Goal: Information Seeking & Learning: Find specific fact

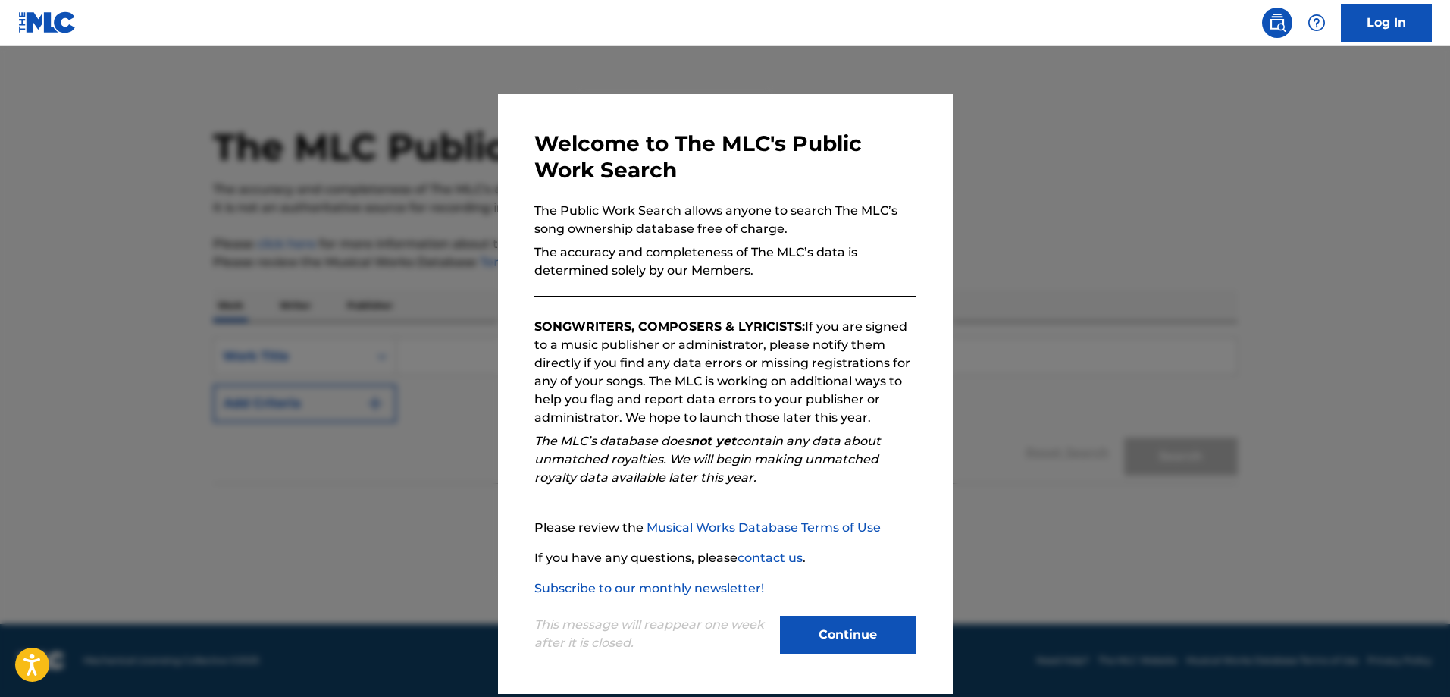
click at [869, 638] on button "Continue" at bounding box center [848, 635] width 136 height 38
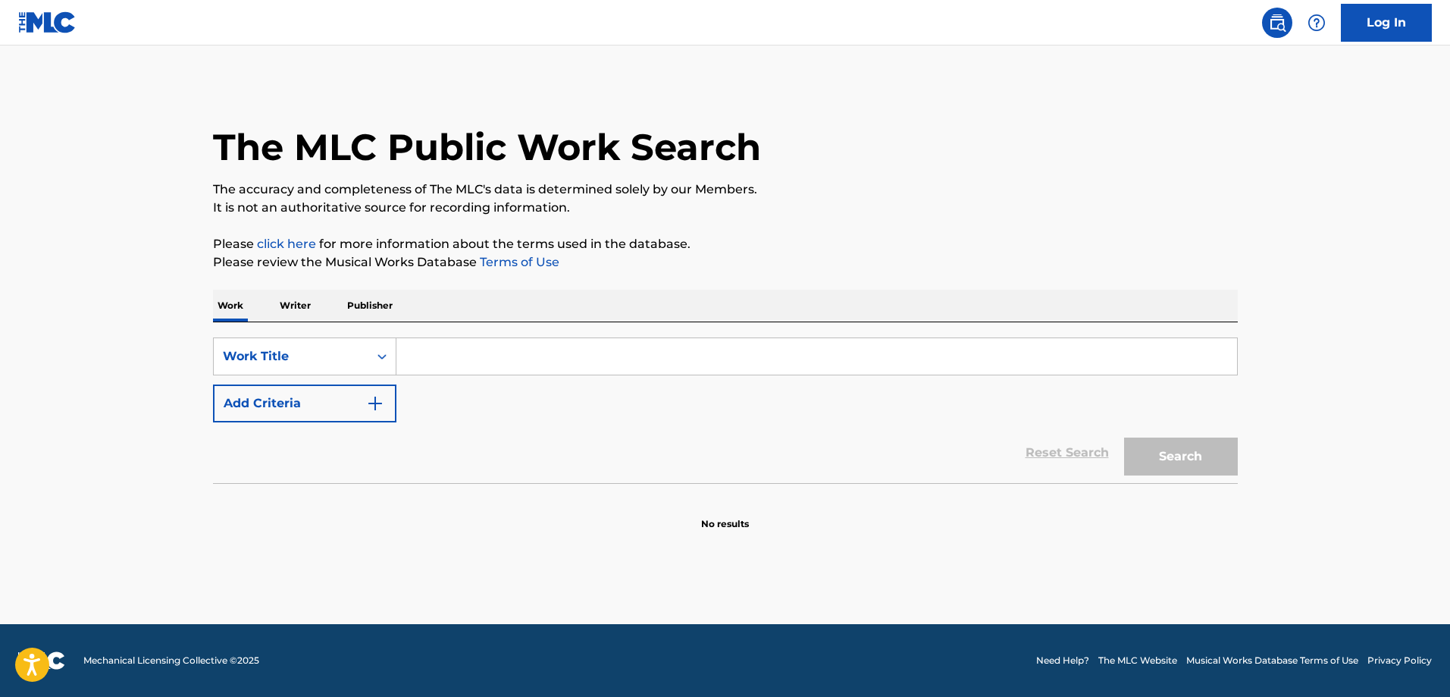
click at [448, 358] on input "Search Form" at bounding box center [816, 356] width 841 height 36
paste input "S609CQ"
type input "S609CQ"
paste input "S609CQ"
type input "S609CQ"
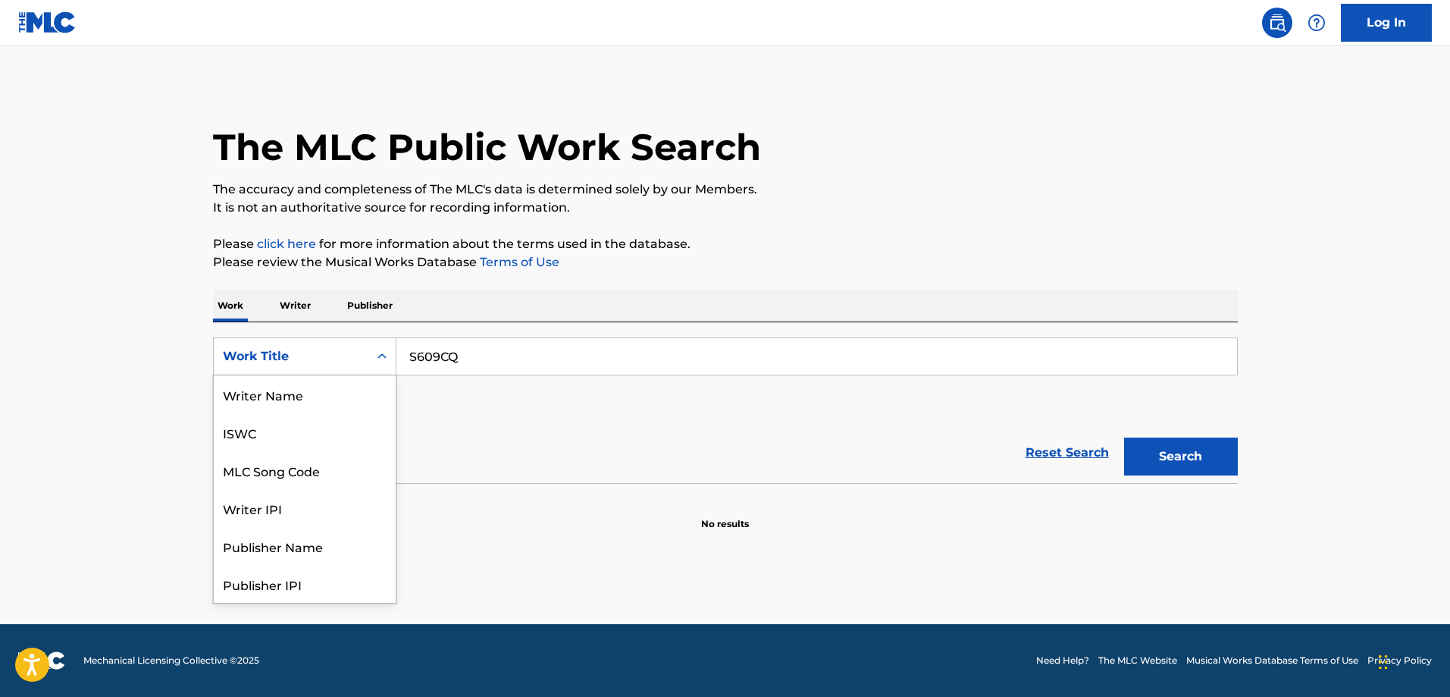
click at [367, 350] on div "Work Title" at bounding box center [291, 356] width 155 height 29
click at [356, 393] on div "MLC Song Code" at bounding box center [305, 394] width 182 height 38
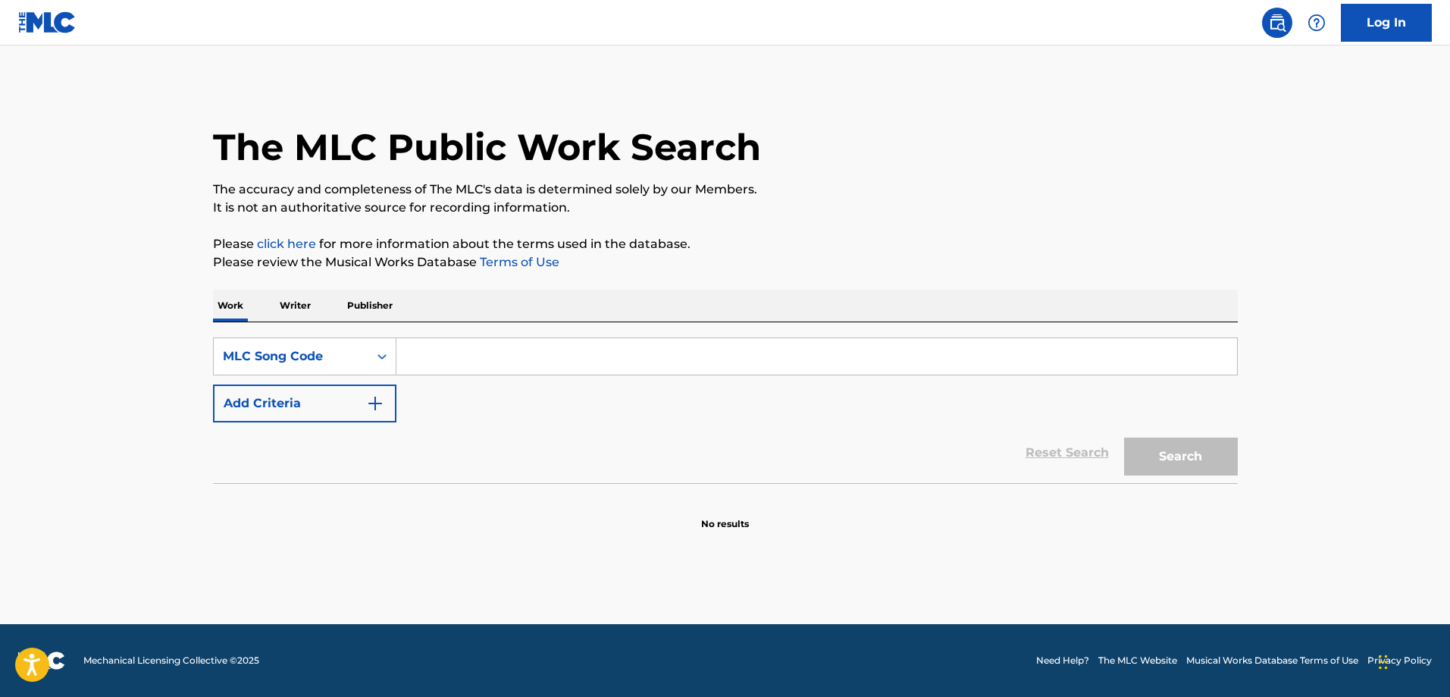
click at [628, 353] on input "Search Form" at bounding box center [816, 356] width 841 height 36
paste input "S609CQ"
type input "S609CQ"
click at [1168, 454] on button "Search" at bounding box center [1181, 456] width 114 height 38
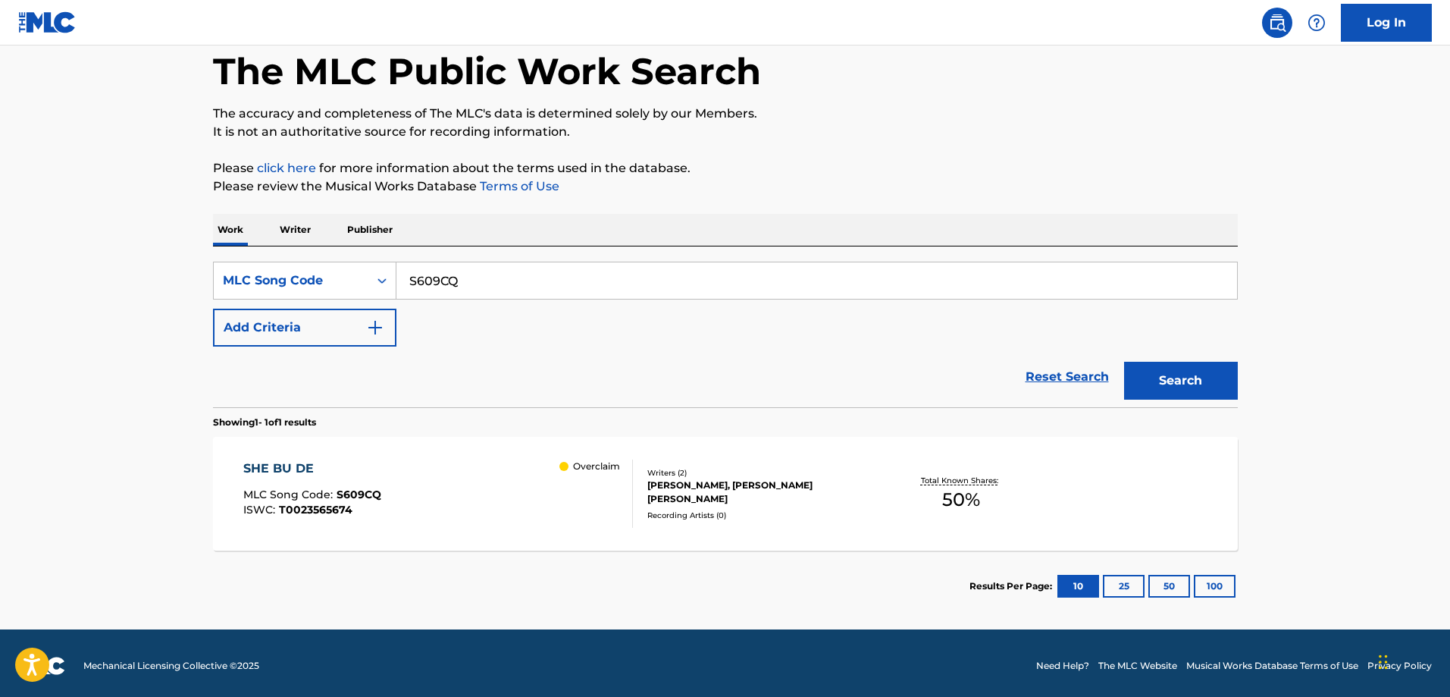
click at [803, 493] on div "[PERSON_NAME], [PERSON_NAME] [PERSON_NAME]" at bounding box center [761, 491] width 229 height 27
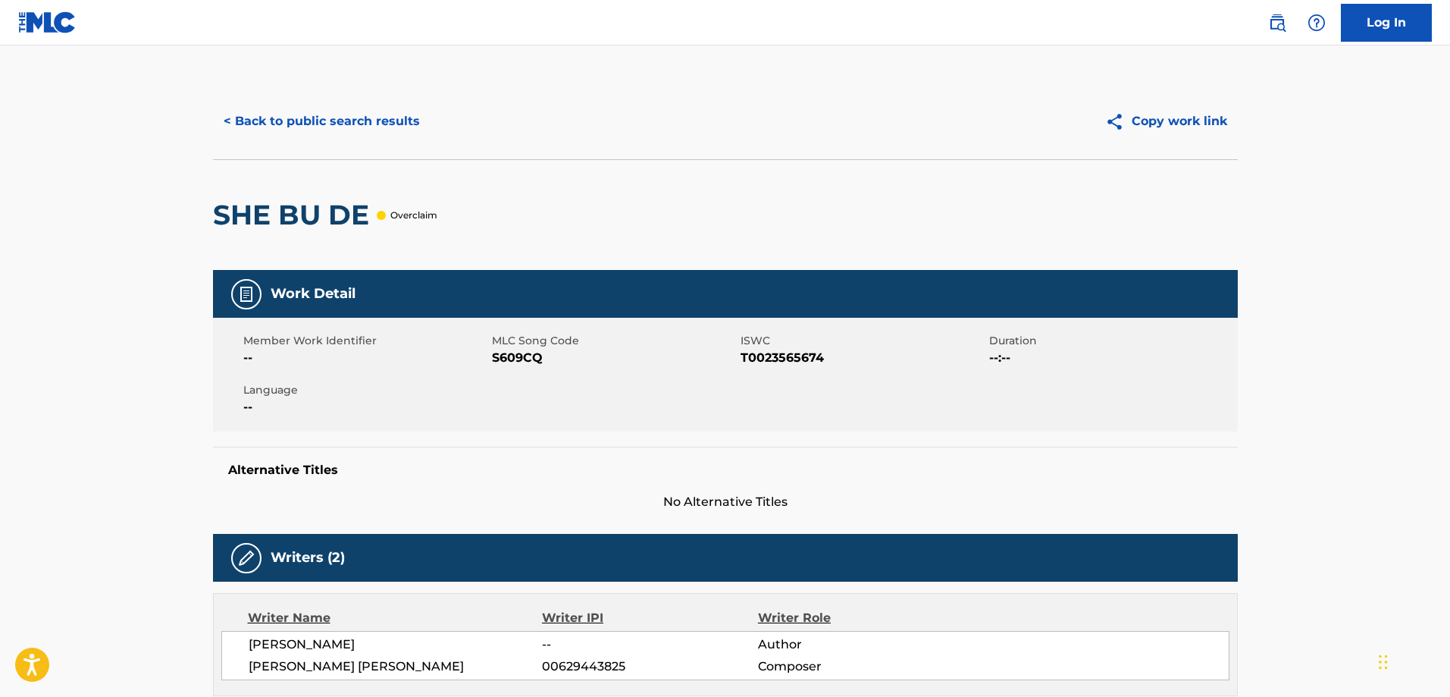
click at [827, 346] on span "ISWC" at bounding box center [863, 341] width 245 height 16
click at [412, 124] on button "< Back to public search results" at bounding box center [322, 121] width 218 height 38
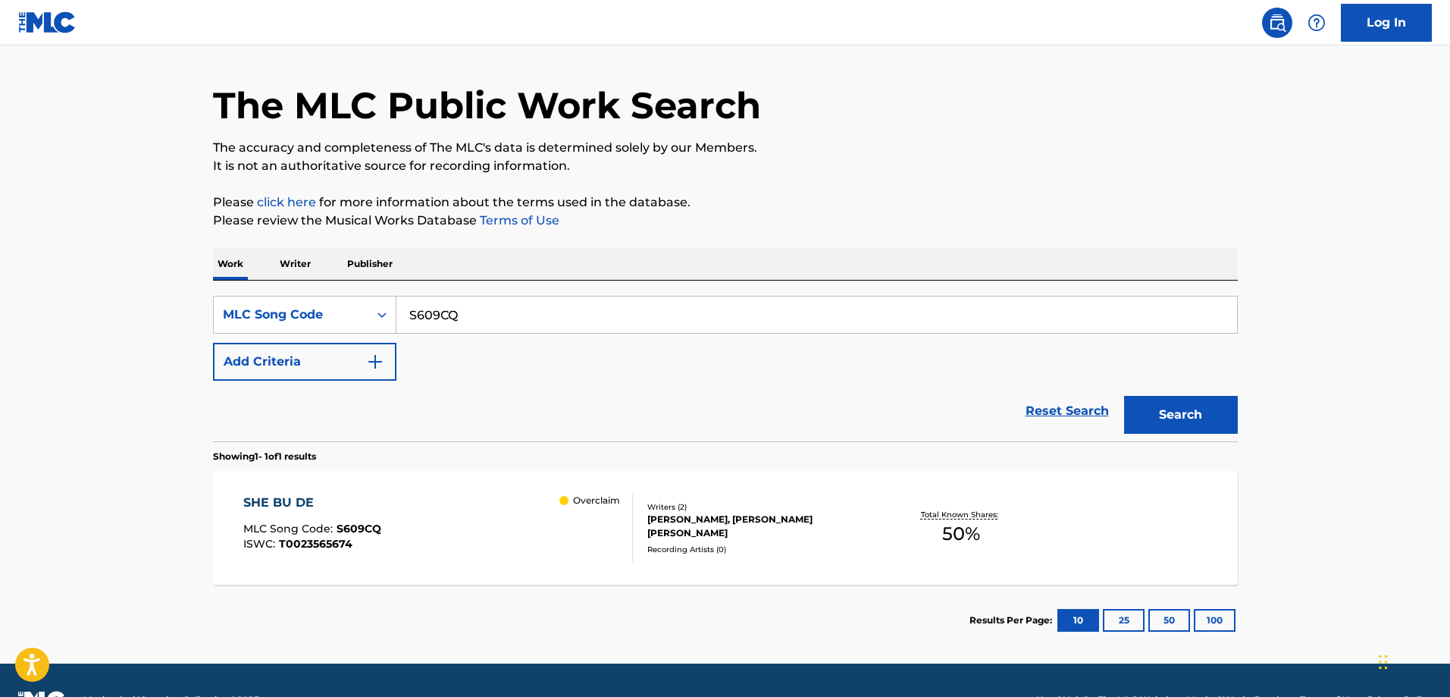
click at [804, 530] on div "[PERSON_NAME], [PERSON_NAME] [PERSON_NAME]" at bounding box center [761, 525] width 229 height 27
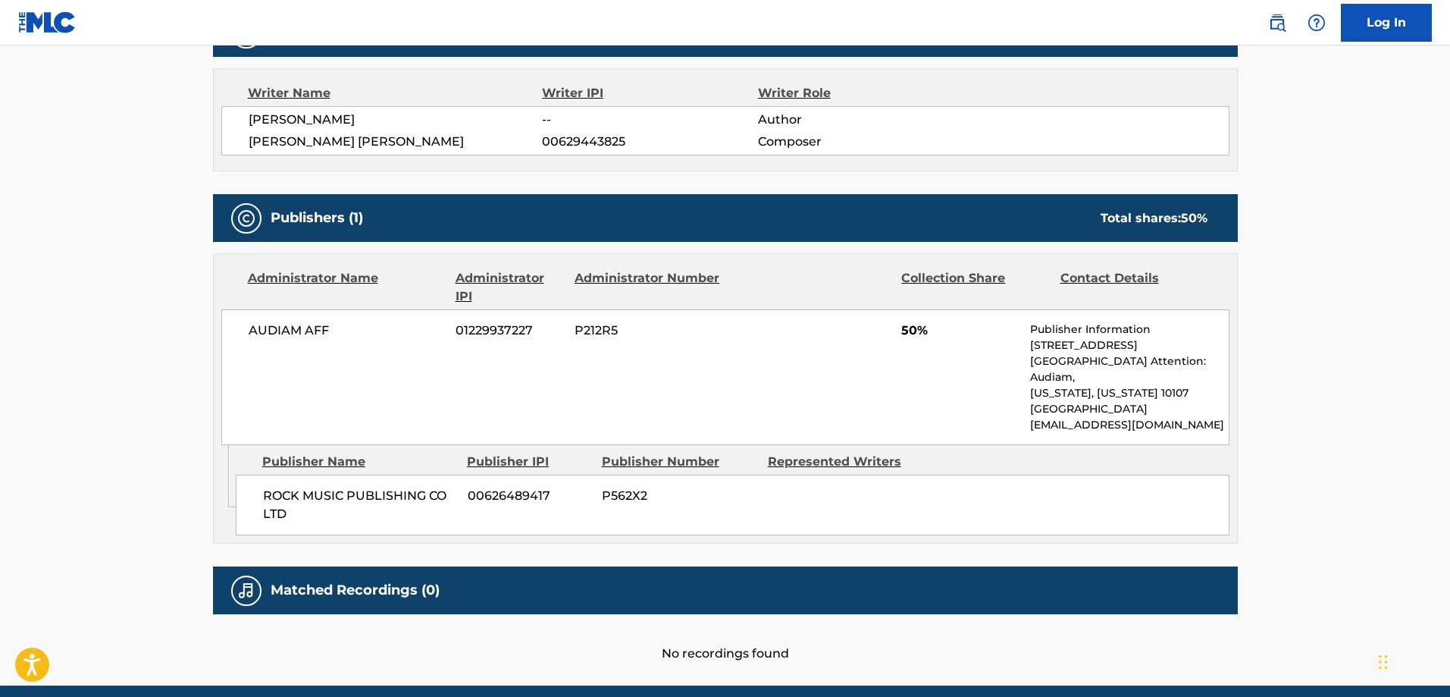
scroll to position [531, 0]
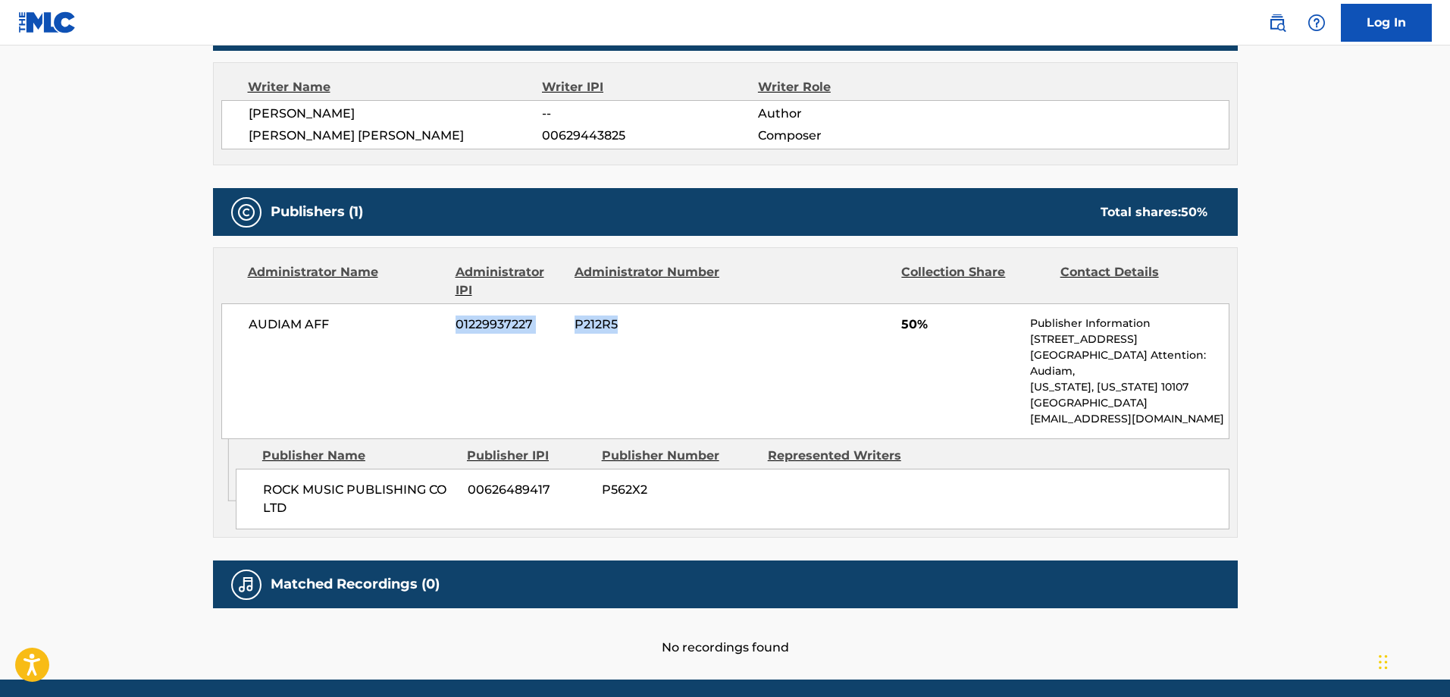
drag, startPoint x: 420, startPoint y: 321, endPoint x: 678, endPoint y: 316, distance: 257.8
click at [678, 316] on div "AUDIAM AFF 01229937227 P212R5 50% Publisher Information [STREET_ADDRESS][US_STA…" at bounding box center [725, 371] width 1008 height 136
click at [678, 317] on span "P212R5" at bounding box center [648, 324] width 147 height 18
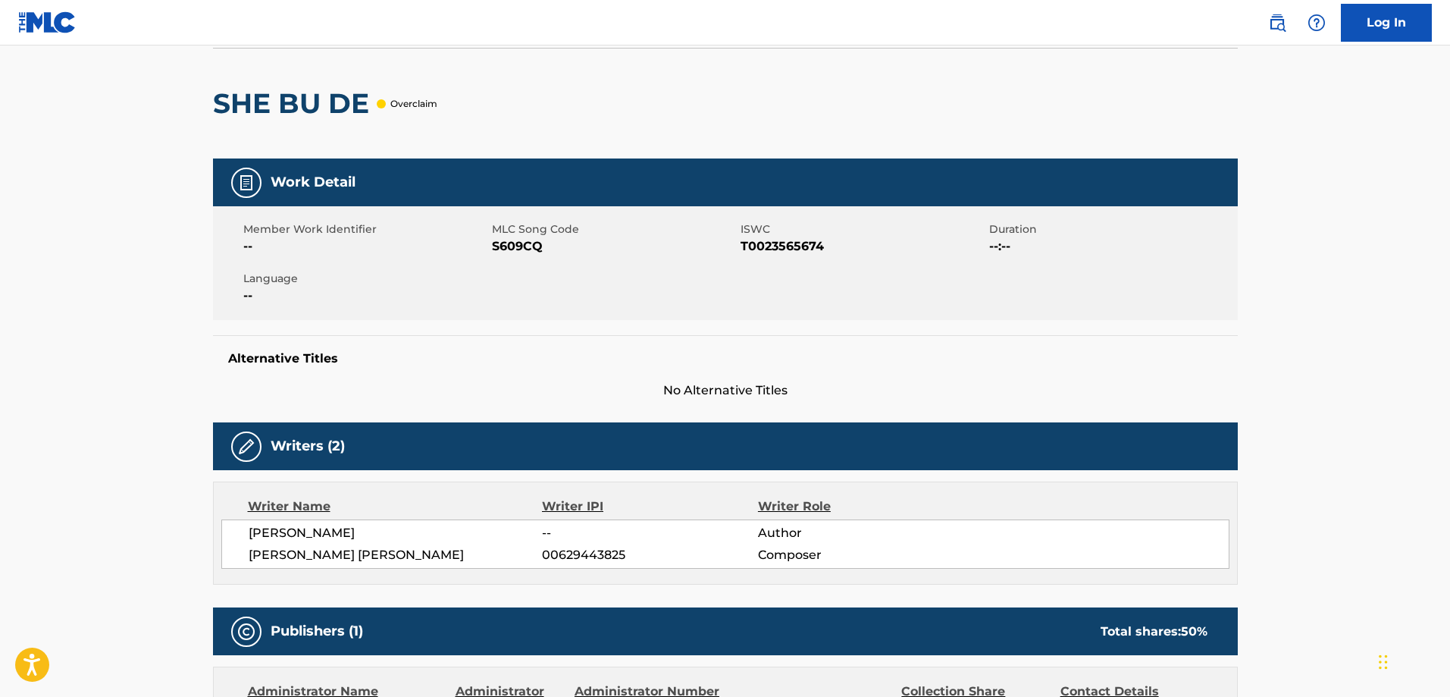
scroll to position [0, 0]
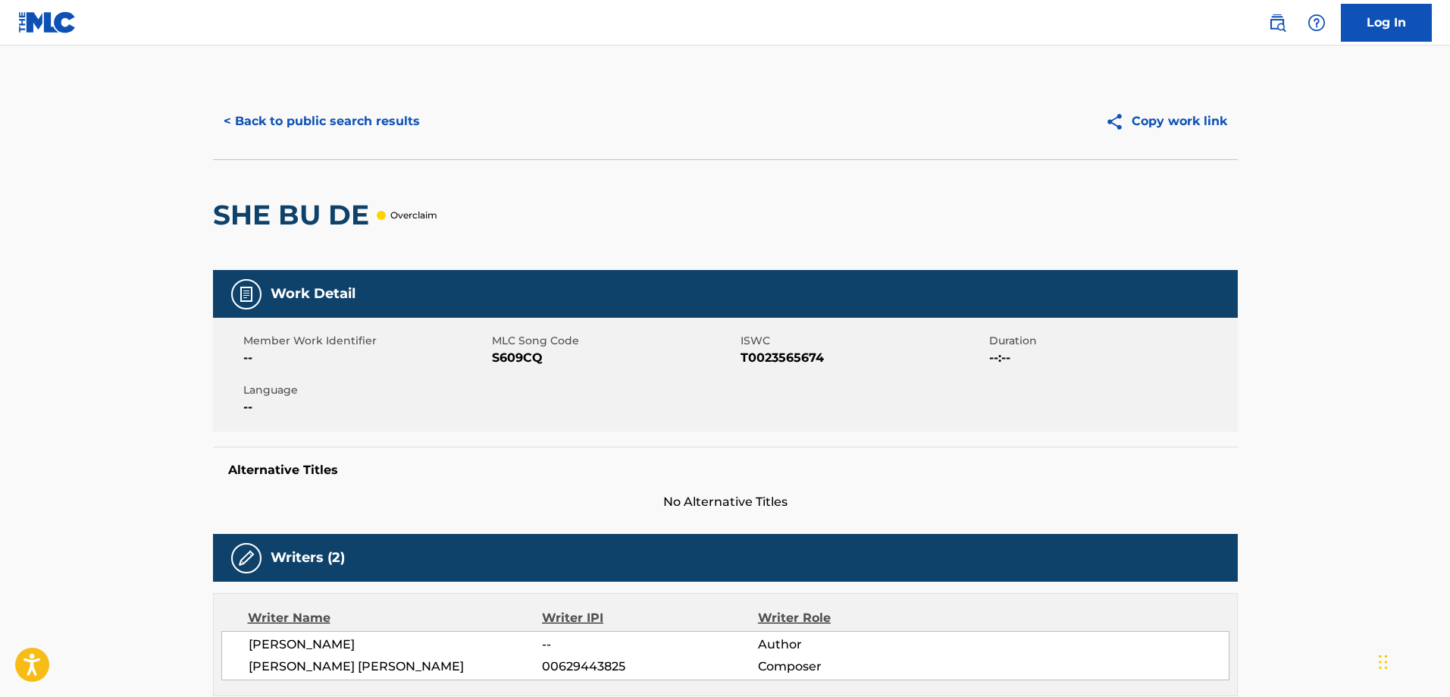
click at [698, 368] on div "Member Work Identifier -- MLC Song Code S609CQ ISWC T0023565674 Duration --:-- …" at bounding box center [725, 375] width 1025 height 114
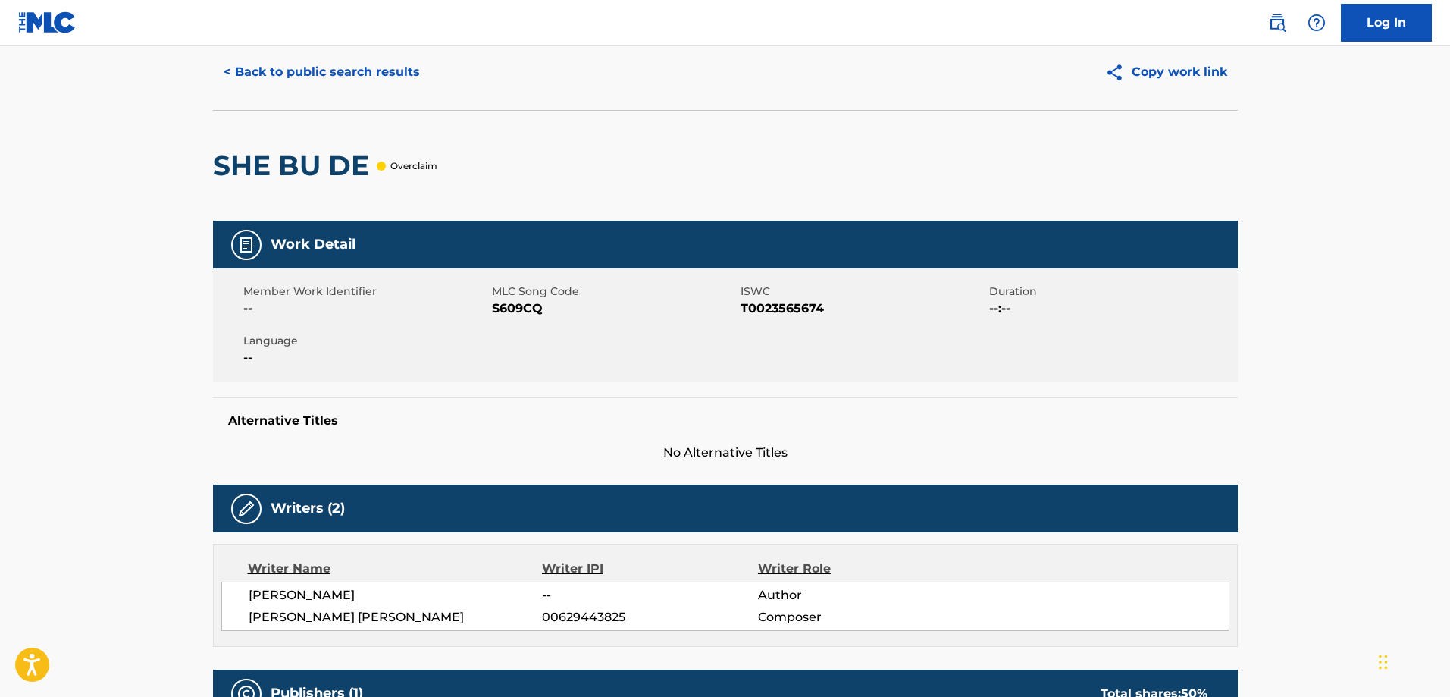
scroll to position [76, 0]
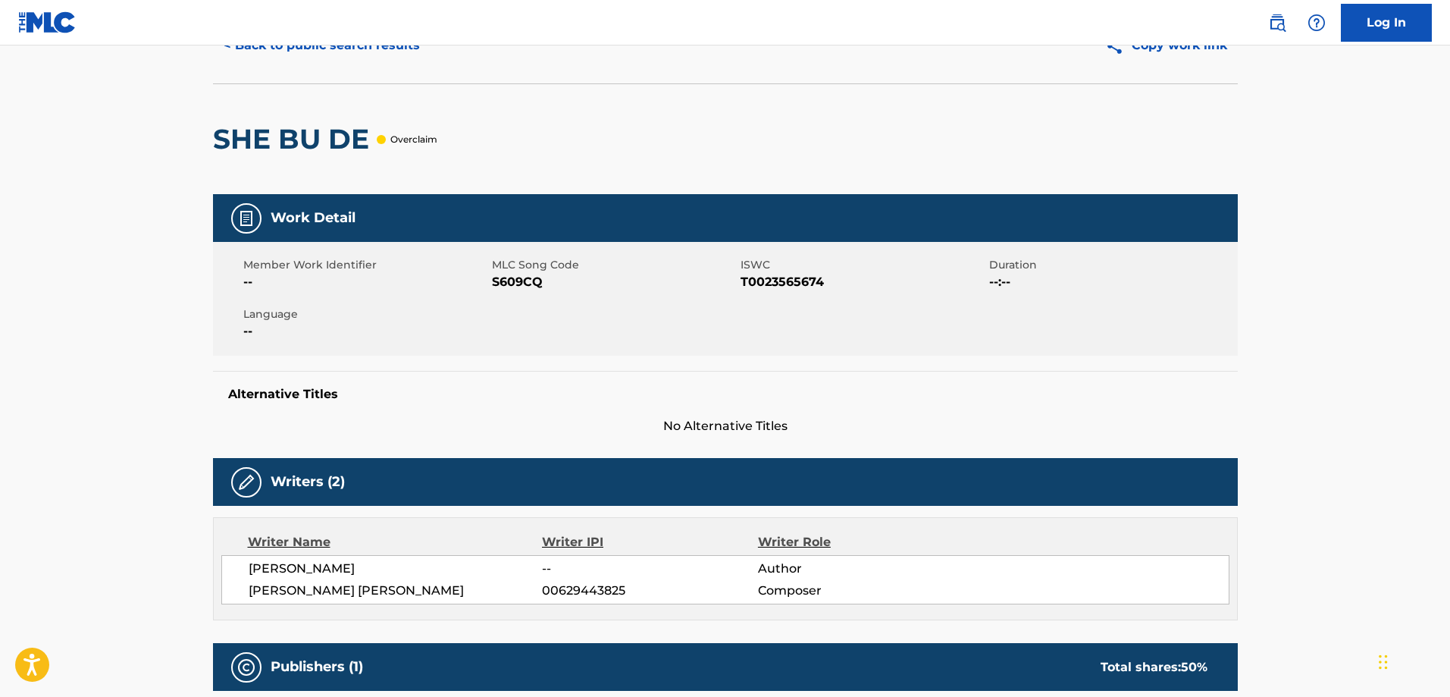
drag, startPoint x: 372, startPoint y: 569, endPoint x: 250, endPoint y: 565, distance: 122.1
click at [250, 565] on span "[PERSON_NAME]" at bounding box center [396, 568] width 294 height 18
copy span "[PERSON_NAME]"
